Goal: Check status: Check status

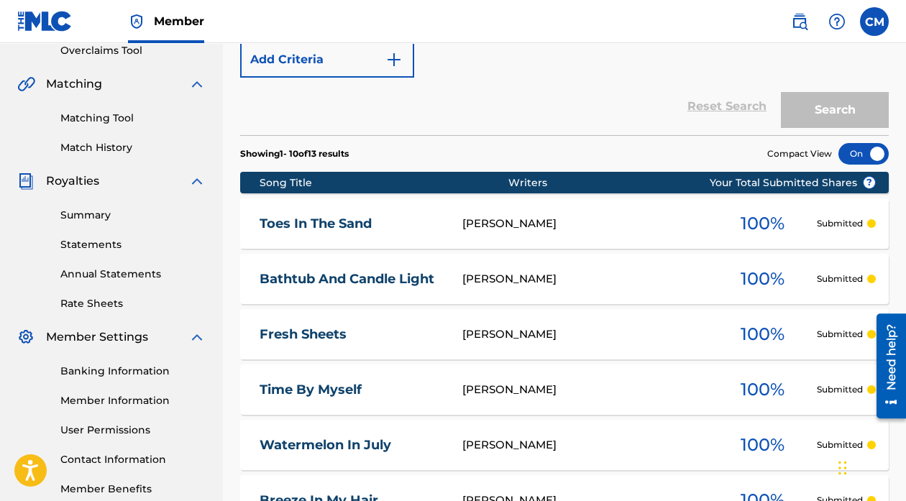
scroll to position [323, 0]
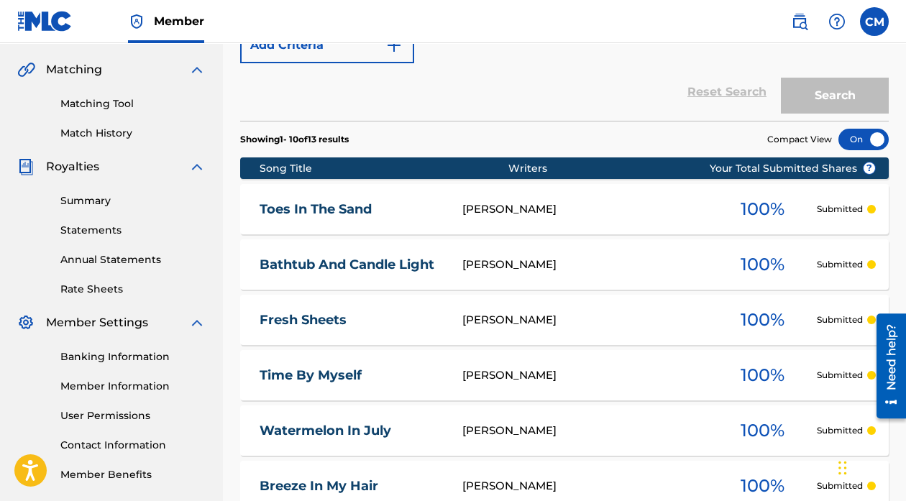
click at [88, 99] on link "Matching Tool" at bounding box center [132, 103] width 145 height 15
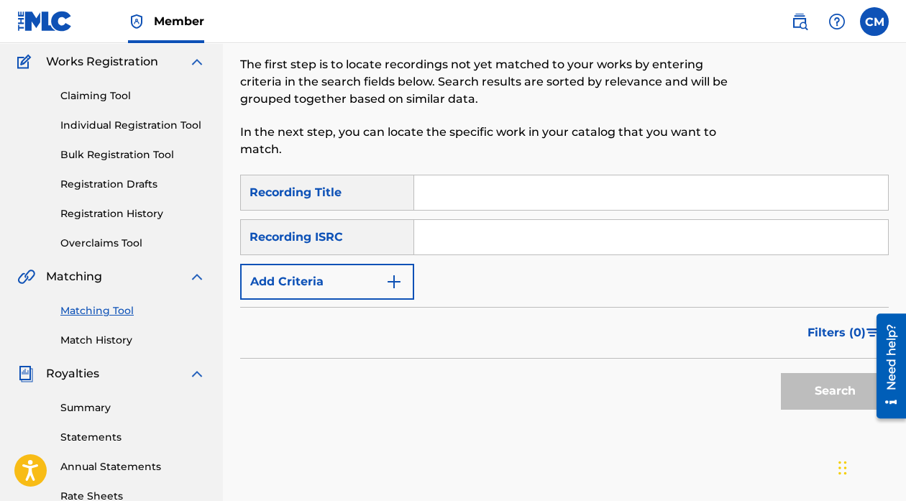
scroll to position [107, 0]
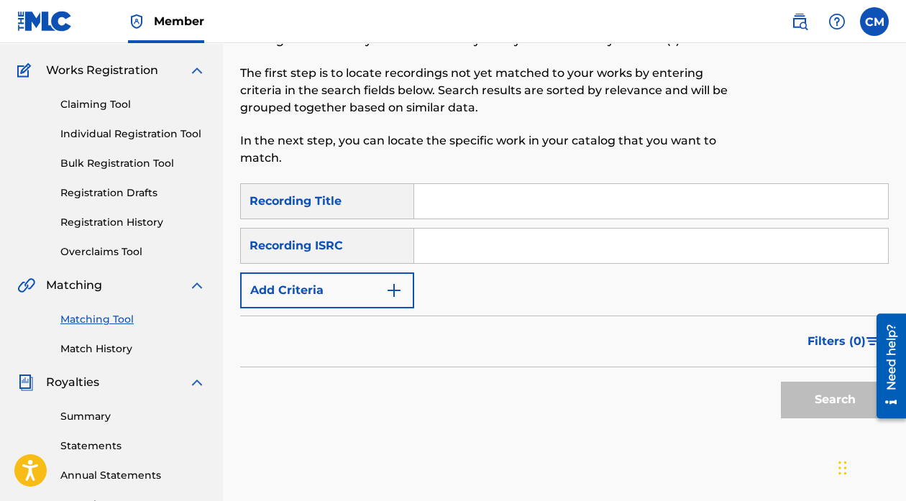
click at [124, 256] on link "Overclaims Tool" at bounding box center [132, 252] width 145 height 15
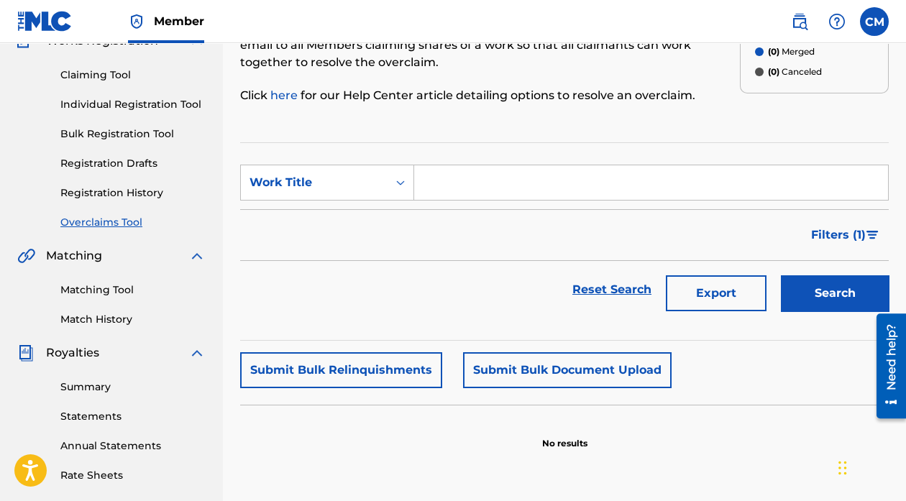
scroll to position [107, 0]
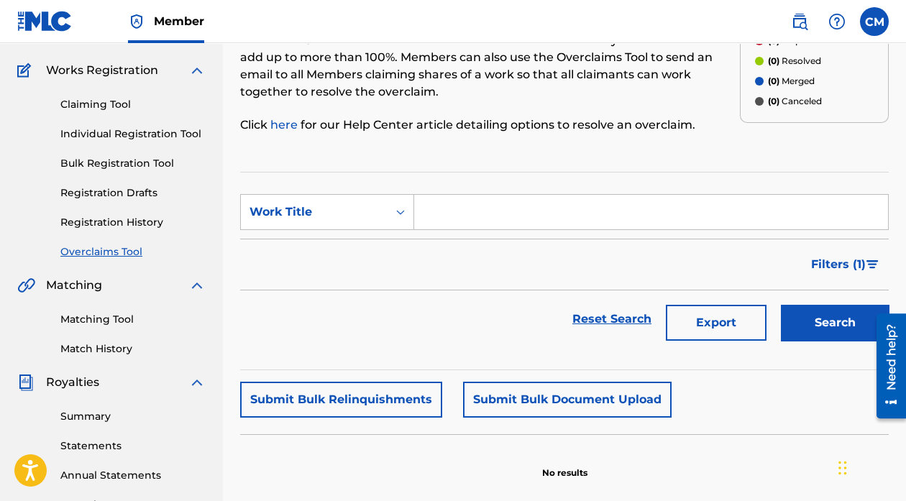
click at [127, 196] on link "Registration Drafts" at bounding box center [132, 193] width 145 height 15
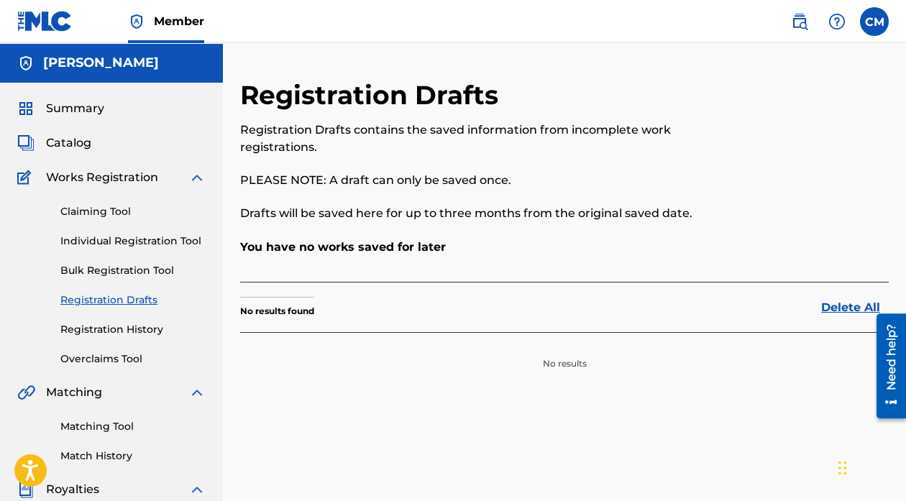
click at [129, 318] on div "Claiming Tool Individual Registration Tool Bulk Registration Tool Registration …" at bounding box center [111, 276] width 188 height 181
click at [129, 323] on link "Registration History" at bounding box center [132, 329] width 145 height 15
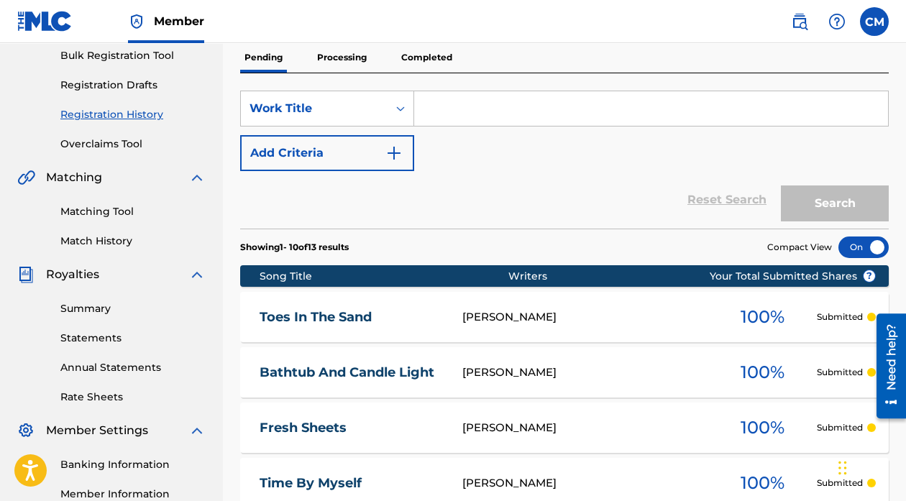
scroll to position [107, 0]
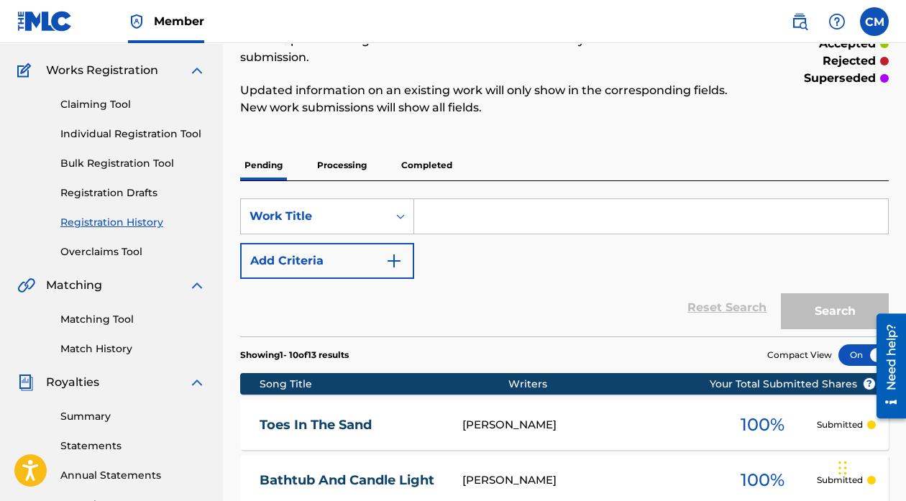
click at [342, 150] on p "Processing" at bounding box center [342, 165] width 58 height 30
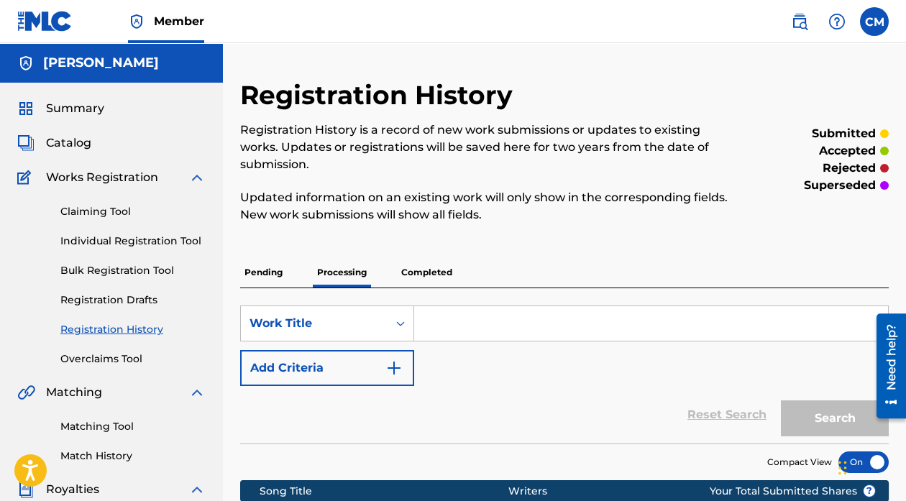
click at [271, 258] on p "Pending" at bounding box center [263, 273] width 47 height 30
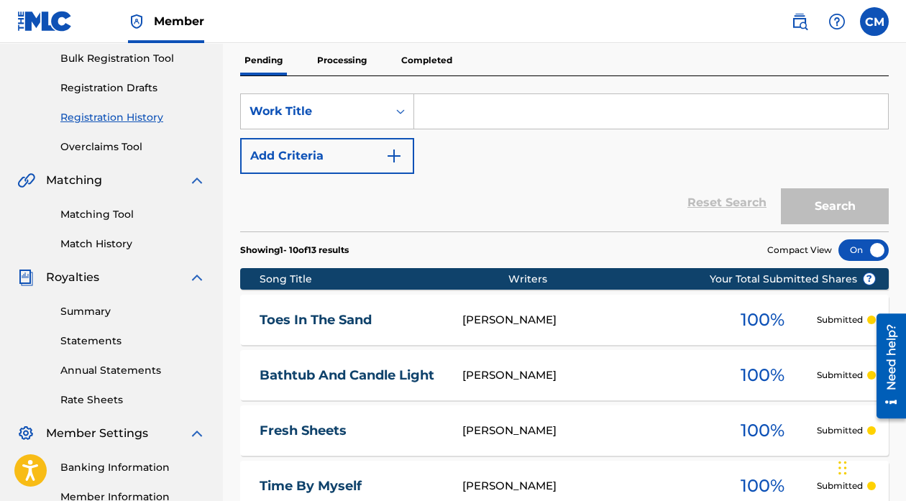
scroll to position [215, 0]
